Goal: Information Seeking & Learning: Learn about a topic

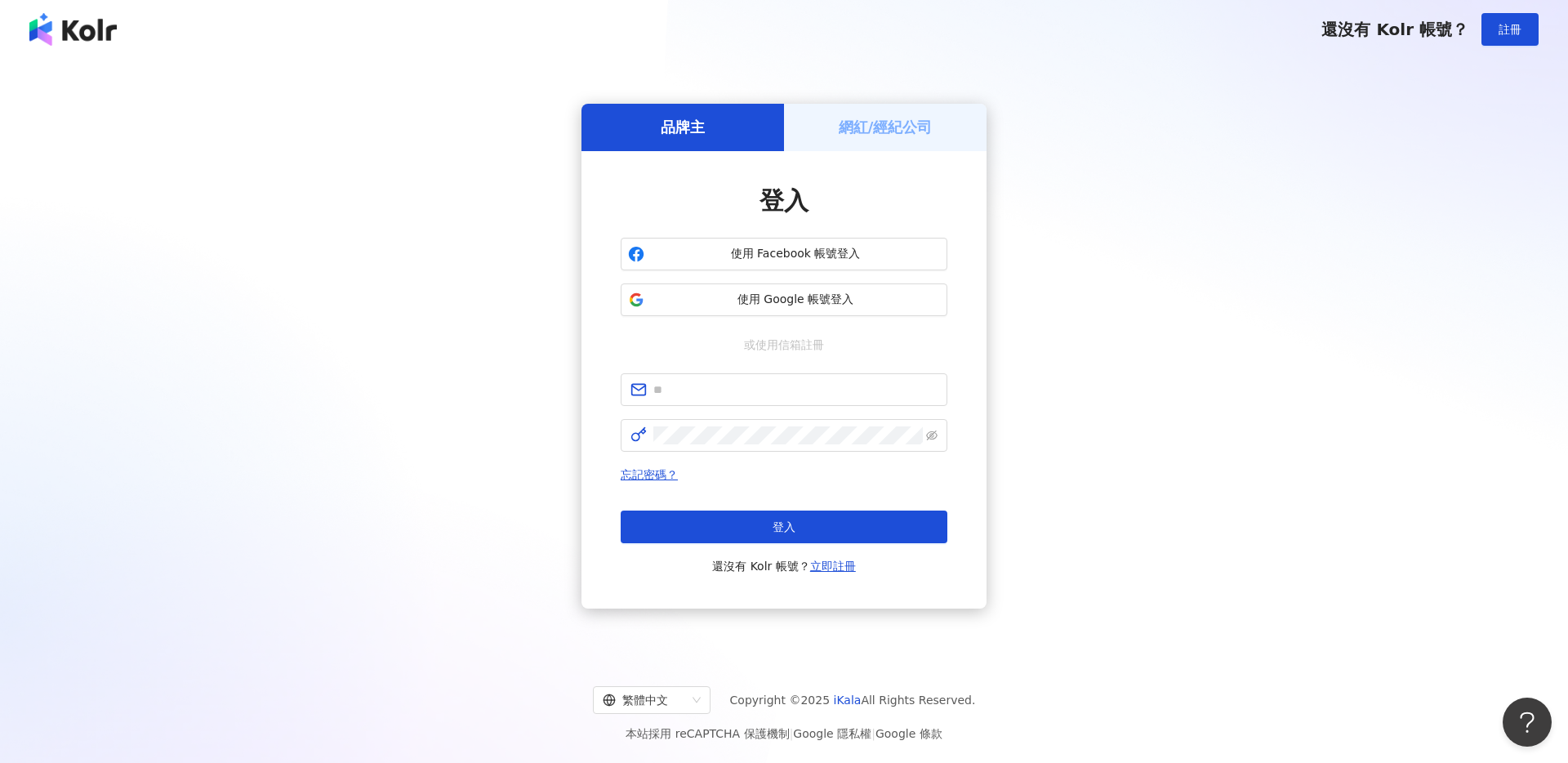
click at [768, 304] on span "使用 Google 帳號登入" at bounding box center [795, 299] width 289 height 16
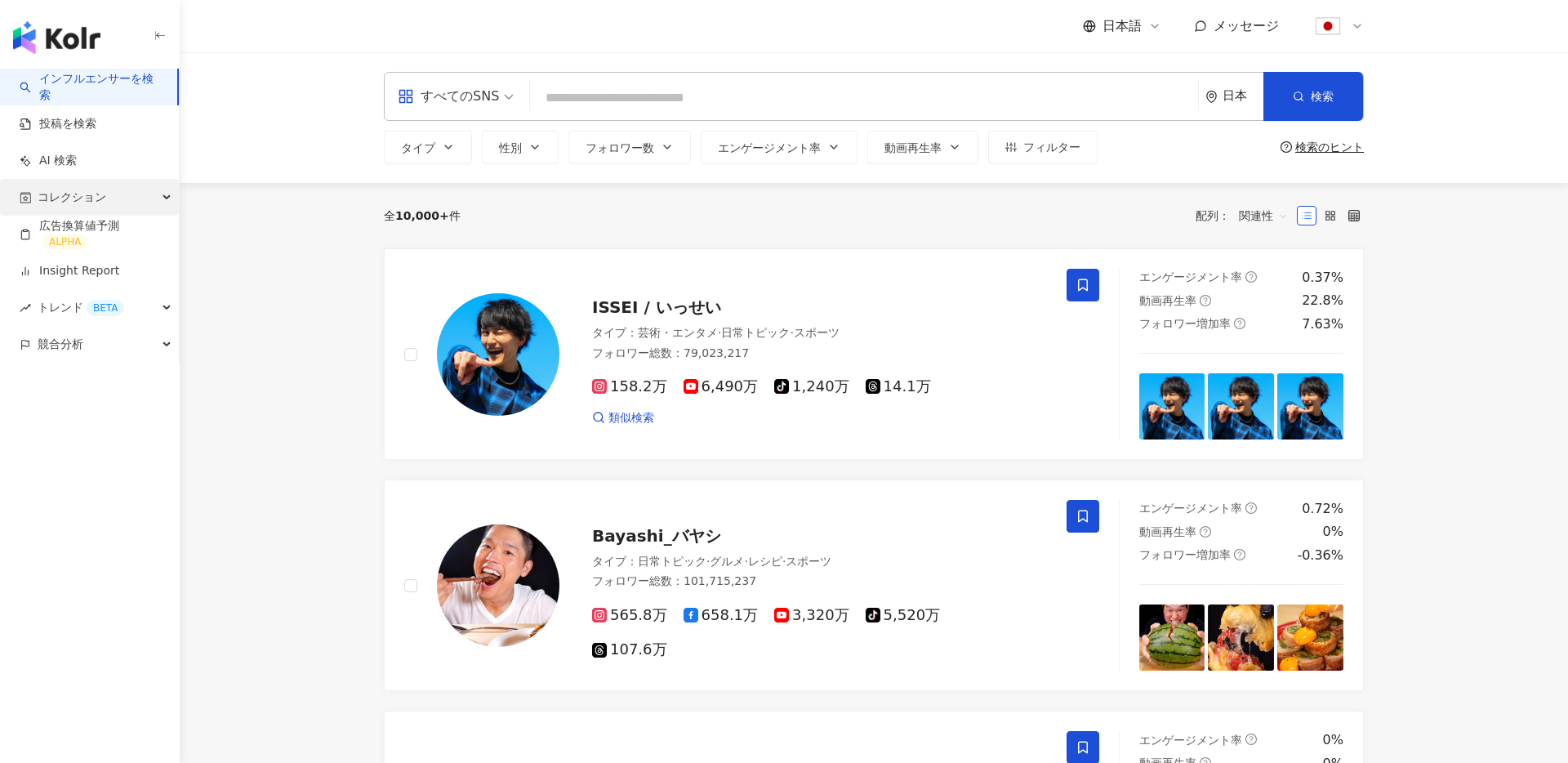
click at [92, 202] on span "コレクション" at bounding box center [72, 197] width 69 height 37
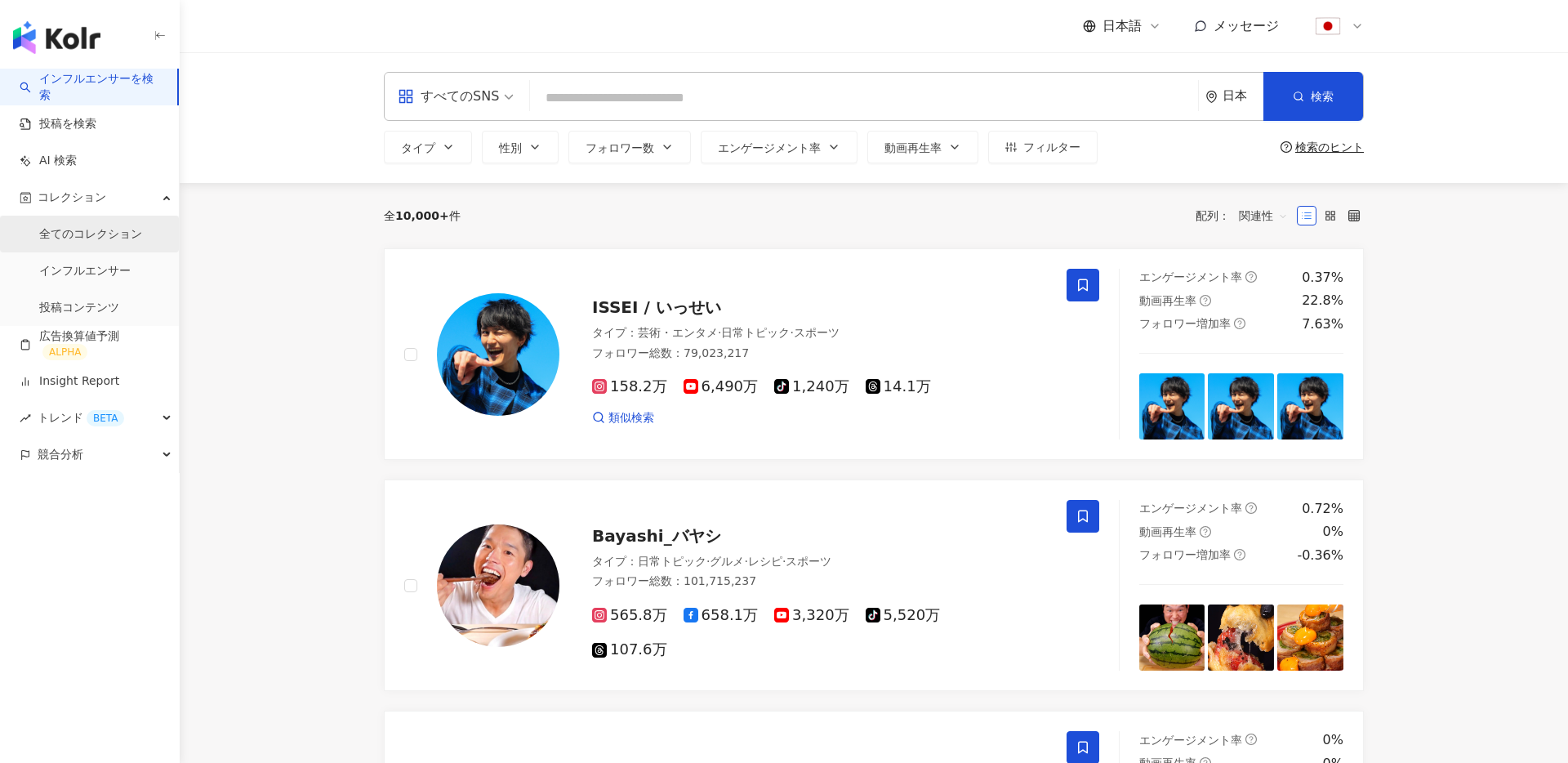
click at [120, 229] on link "全てのコレクション" at bounding box center [91, 234] width 103 height 16
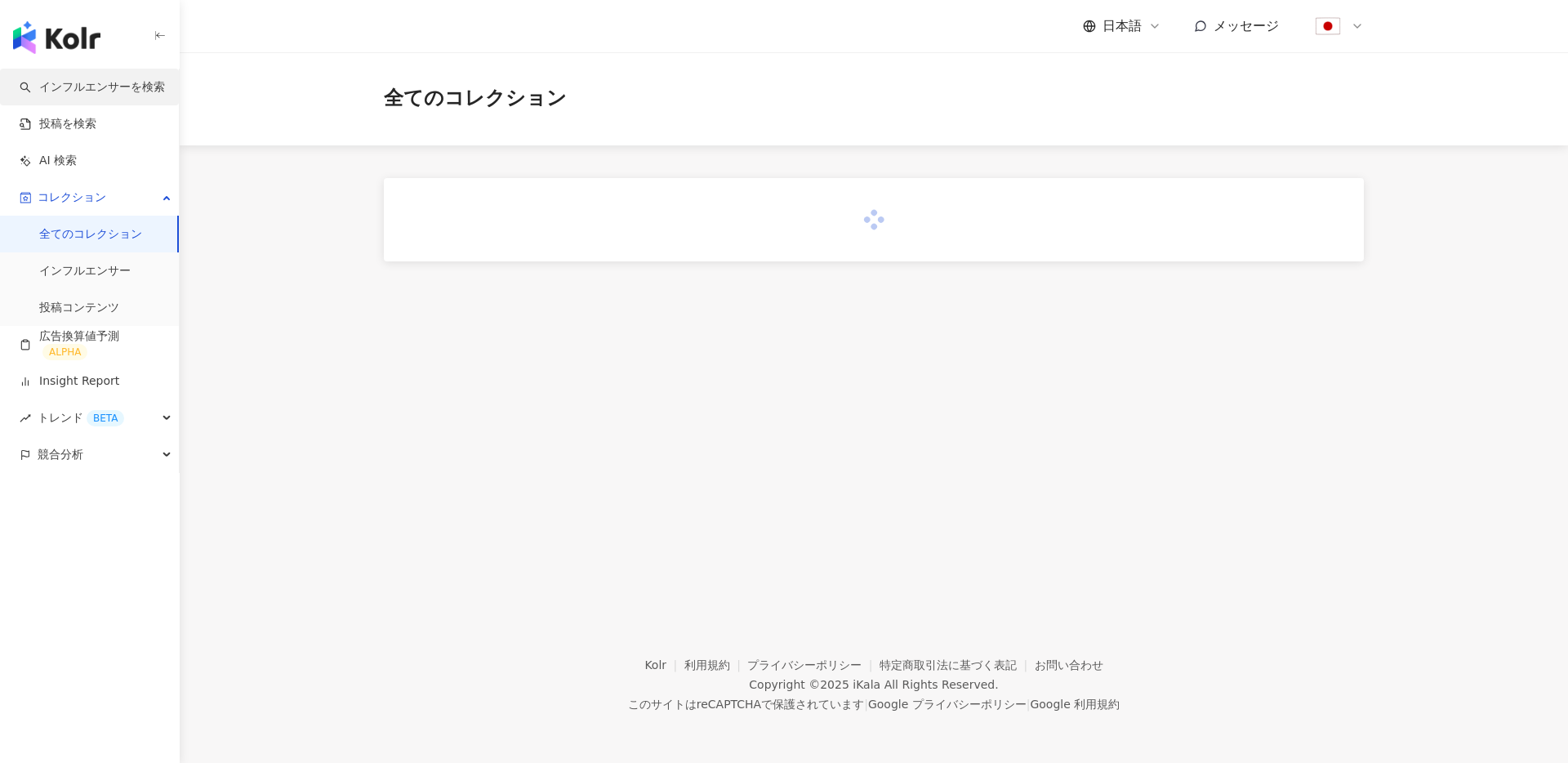
click at [94, 92] on link "インフルエンサーを検索" at bounding box center [92, 87] width 145 height 16
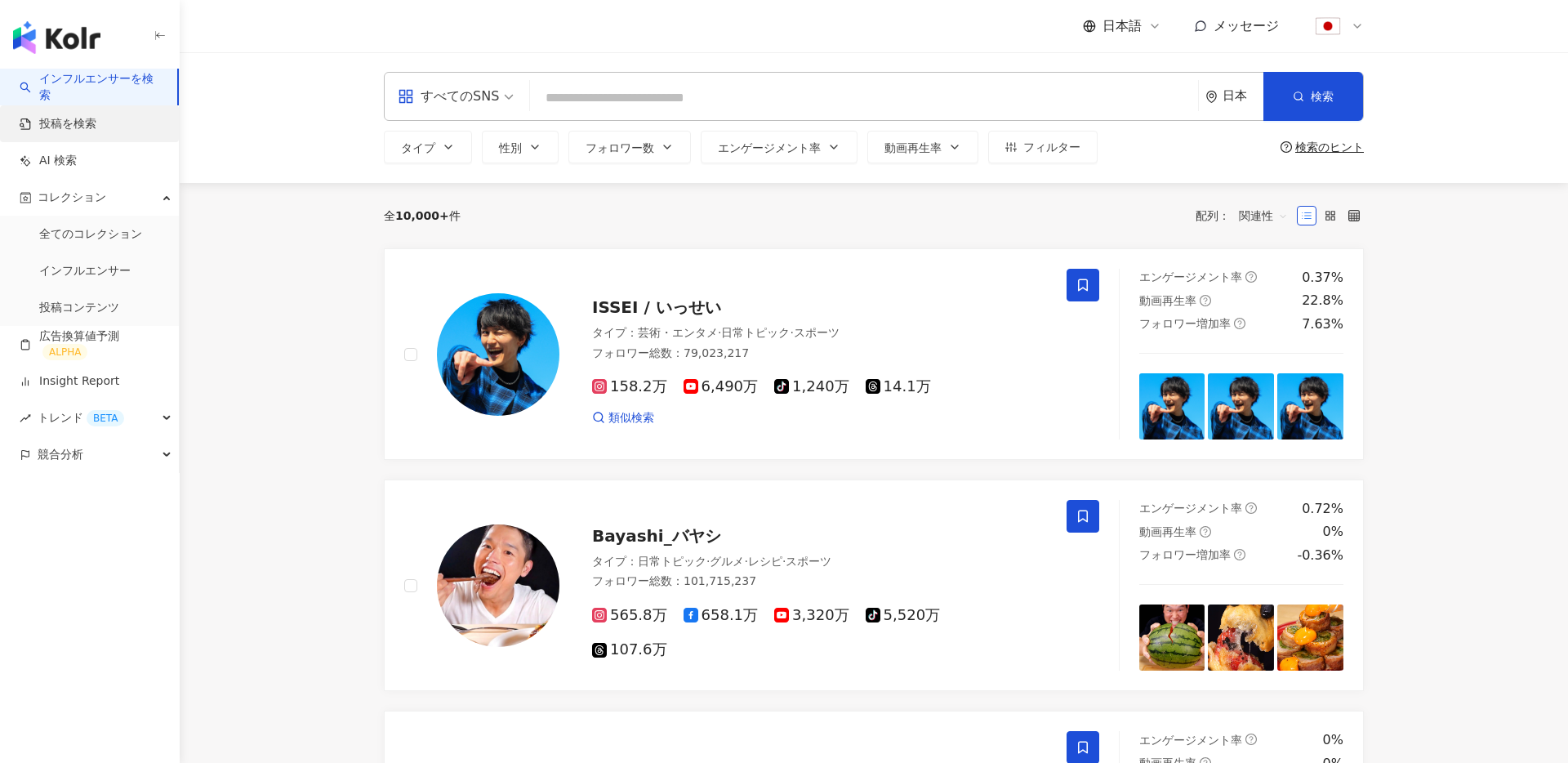
click at [76, 116] on link "投稿を検索" at bounding box center [57, 124] width 76 height 16
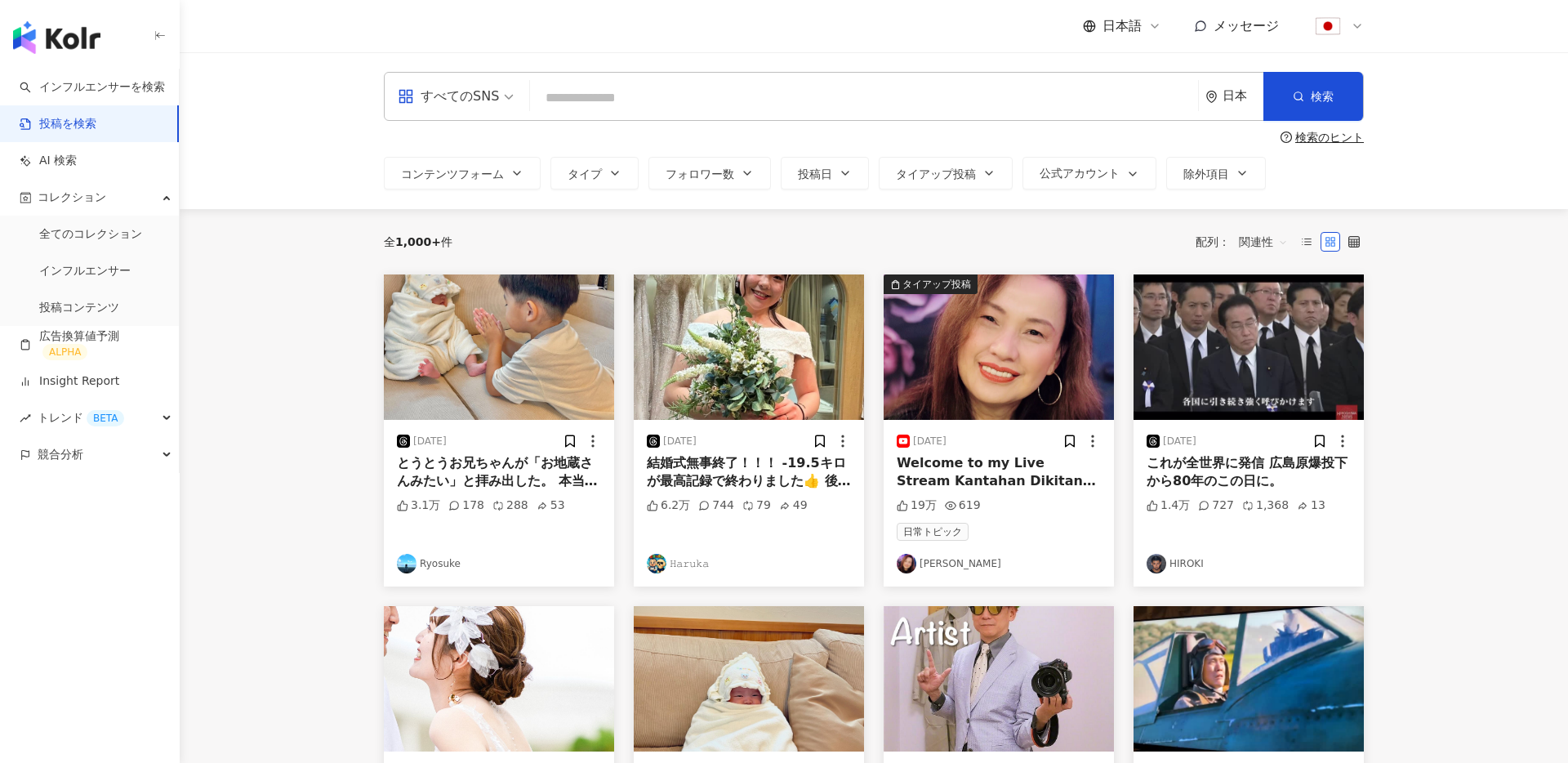
scroll to position [1, 0]
click at [914, 566] on img at bounding box center [906, 562] width 19 height 19
click at [61, 373] on link "Insight Report" at bounding box center [69, 381] width 100 height 16
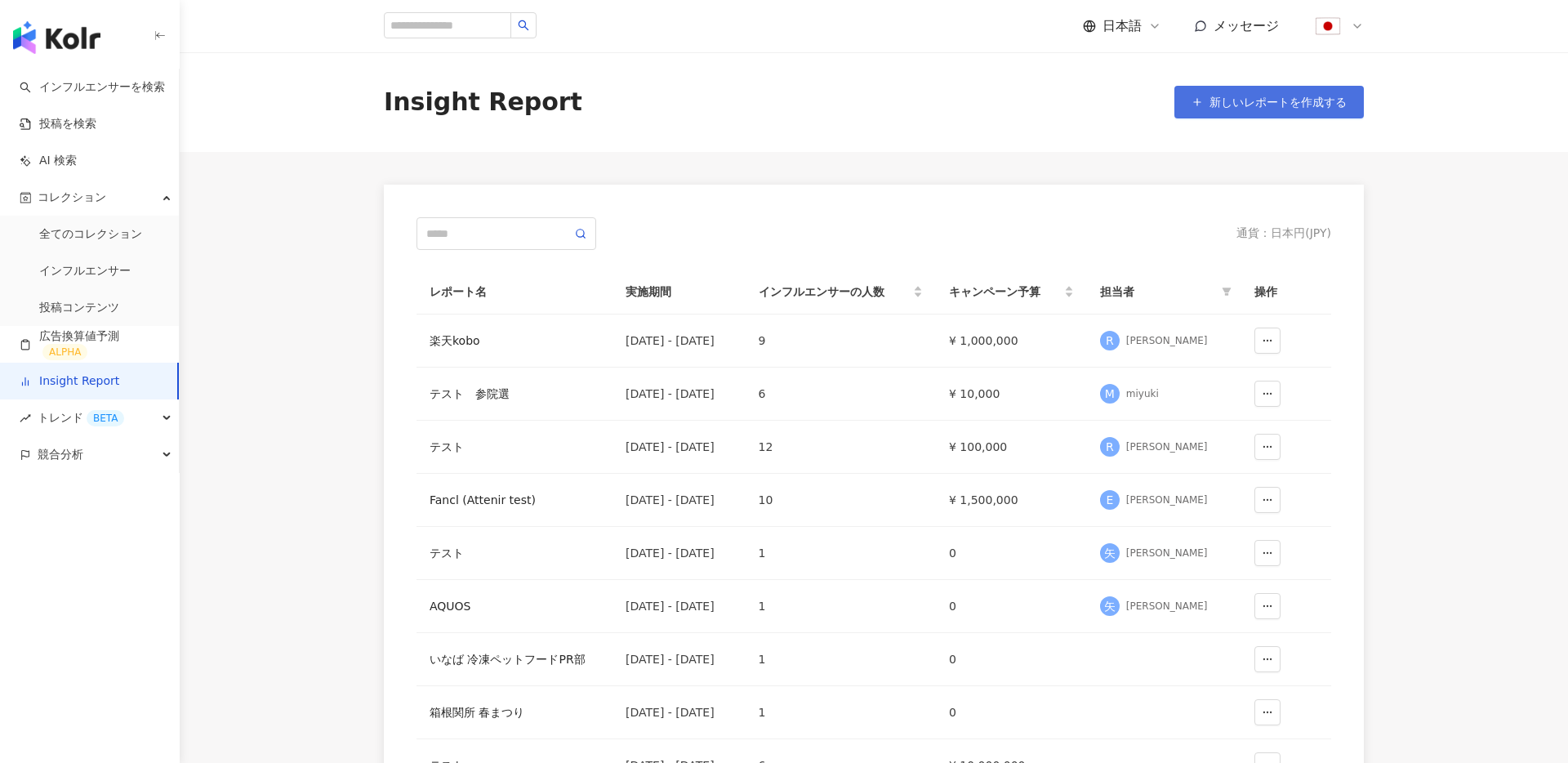
click at [1309, 96] on span "新しいレポートを作成する" at bounding box center [1277, 103] width 137 height 13
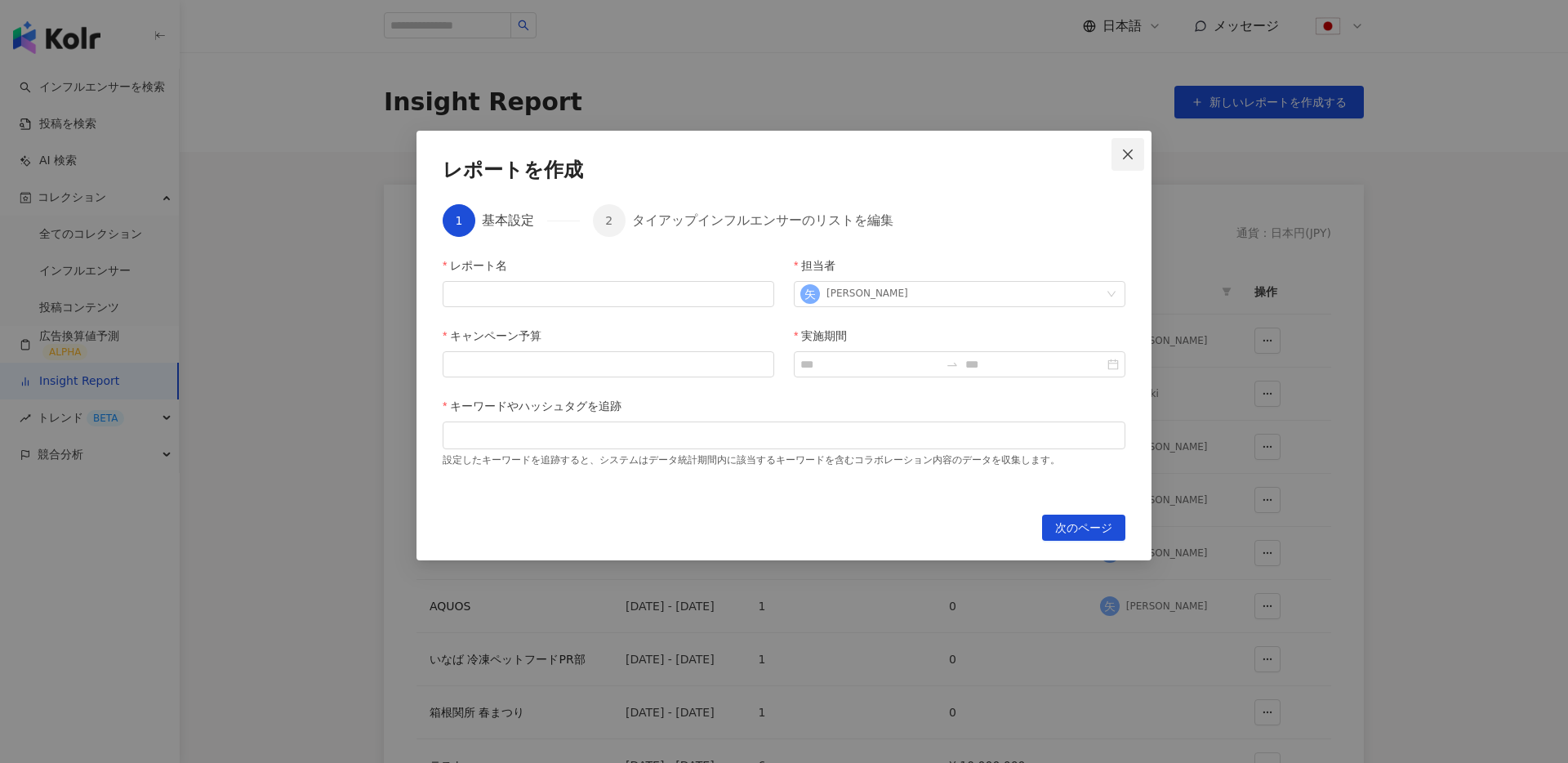
click at [1119, 153] on span "Close" at bounding box center [1127, 155] width 33 height 13
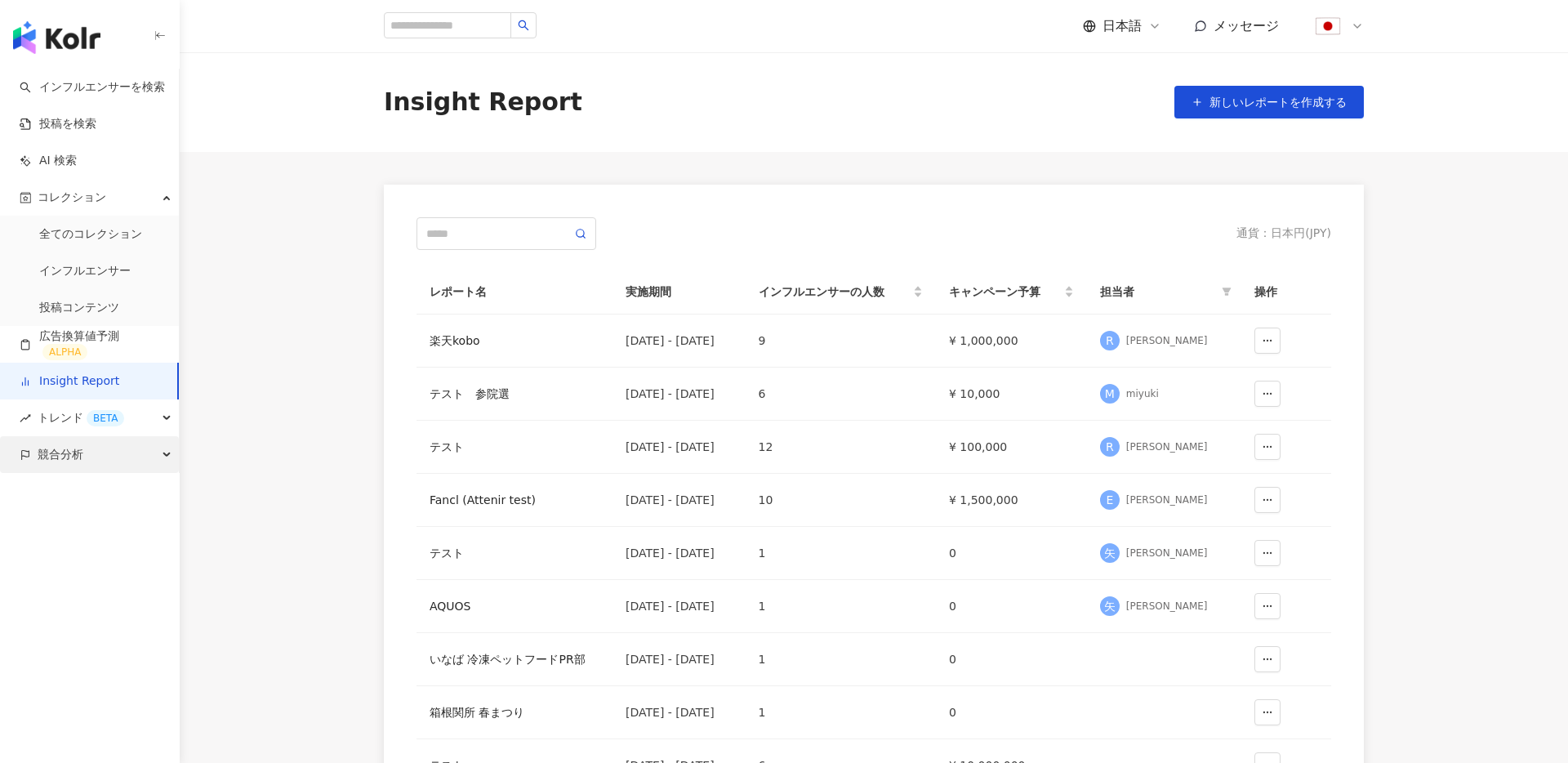
click at [79, 450] on span "競合分析" at bounding box center [60, 455] width 45 height 37
